Goal: Information Seeking & Learning: Learn about a topic

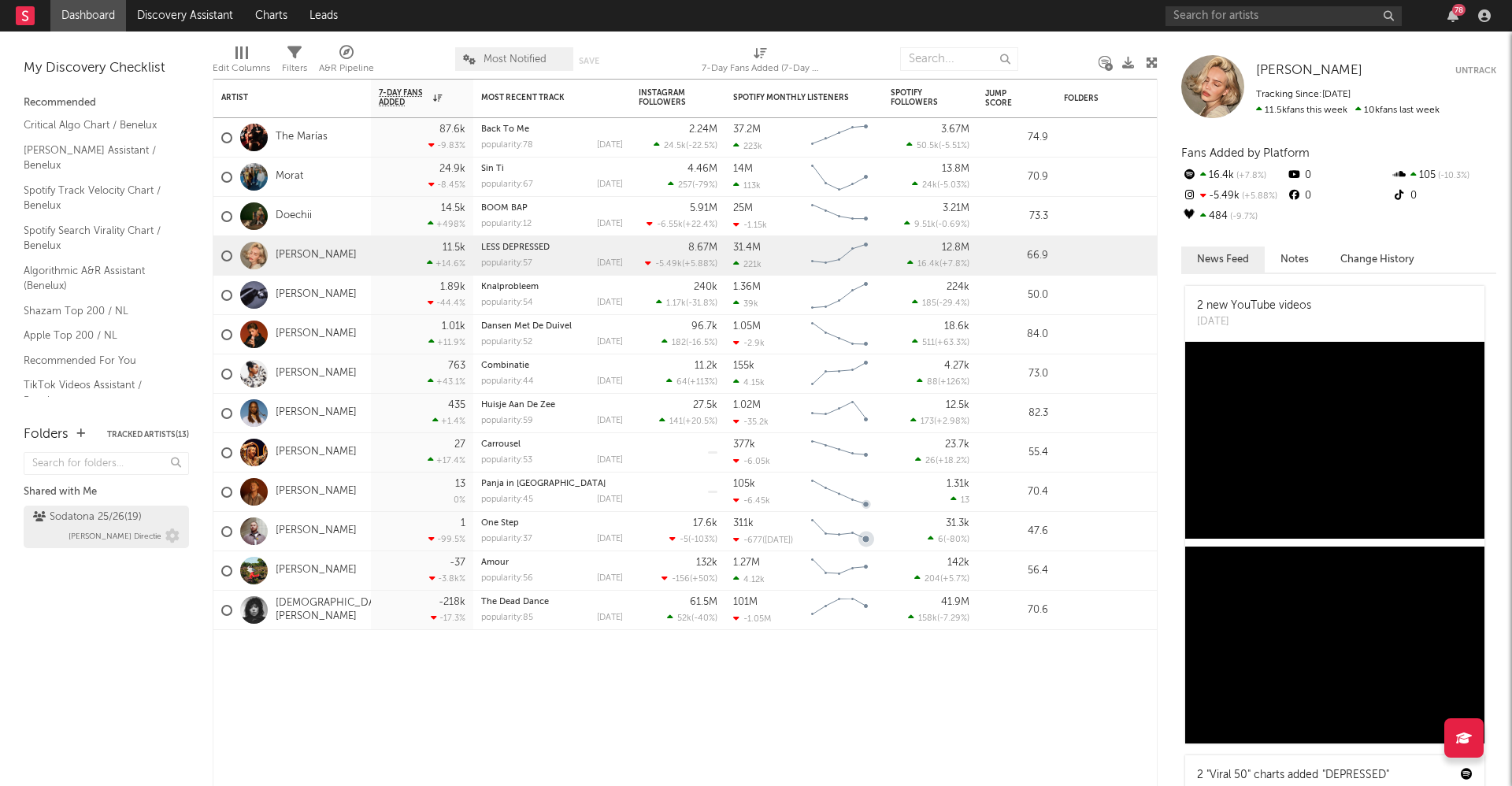
click at [94, 520] on div "Sodatona 25/26 ( 19 )" at bounding box center [87, 518] width 109 height 19
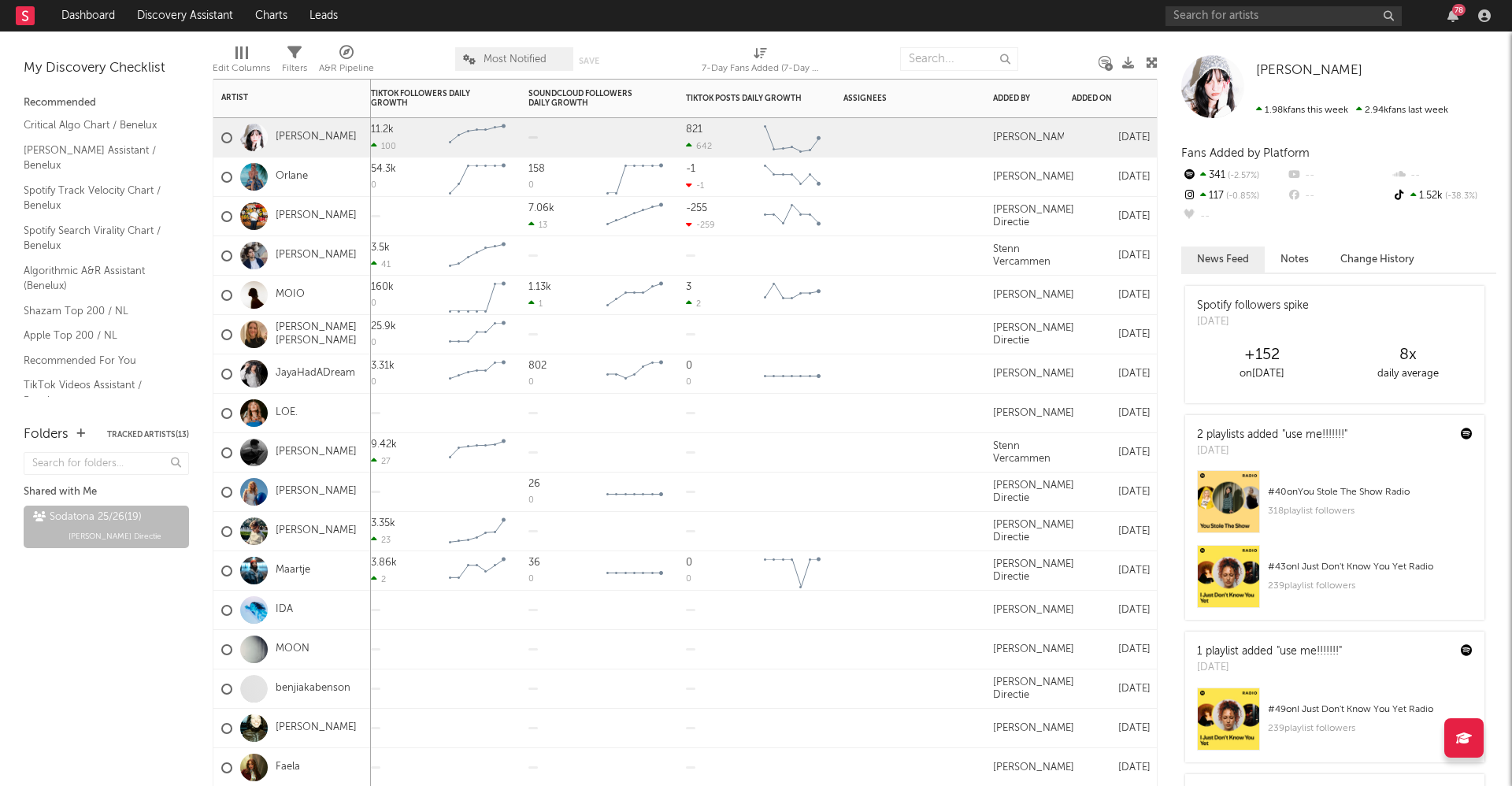
drag, startPoint x: 1157, startPoint y: 202, endPoint x: 1245, endPoint y: 223, distance: 90.5
click at [1245, 223] on div "Bookmarks and Folders My Discovery Checklist Recommended Critical Algo Chart / …" at bounding box center [756, 408] width 1512 height 754
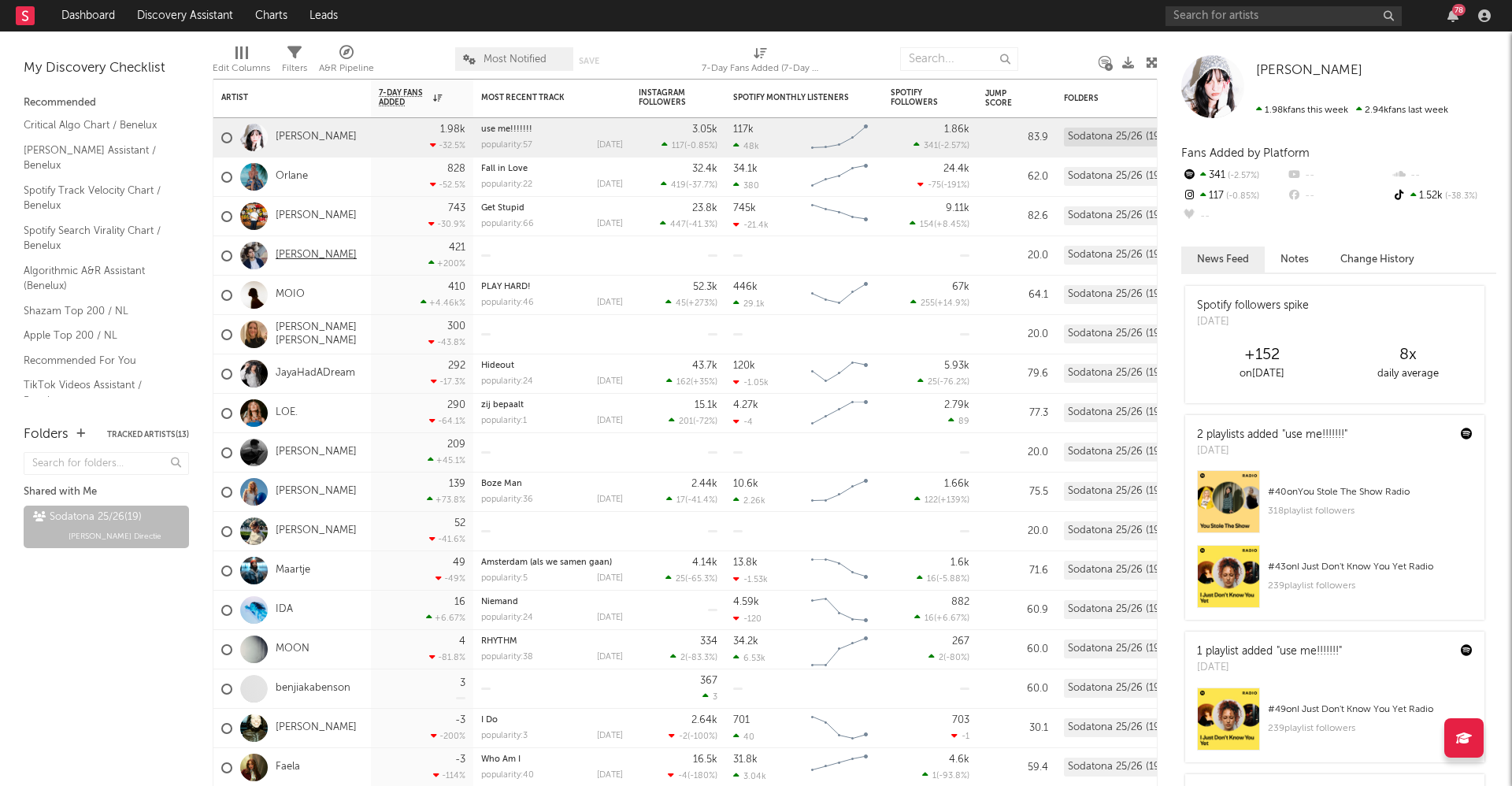
click at [295, 249] on link "[PERSON_NAME]" at bounding box center [315, 255] width 81 height 13
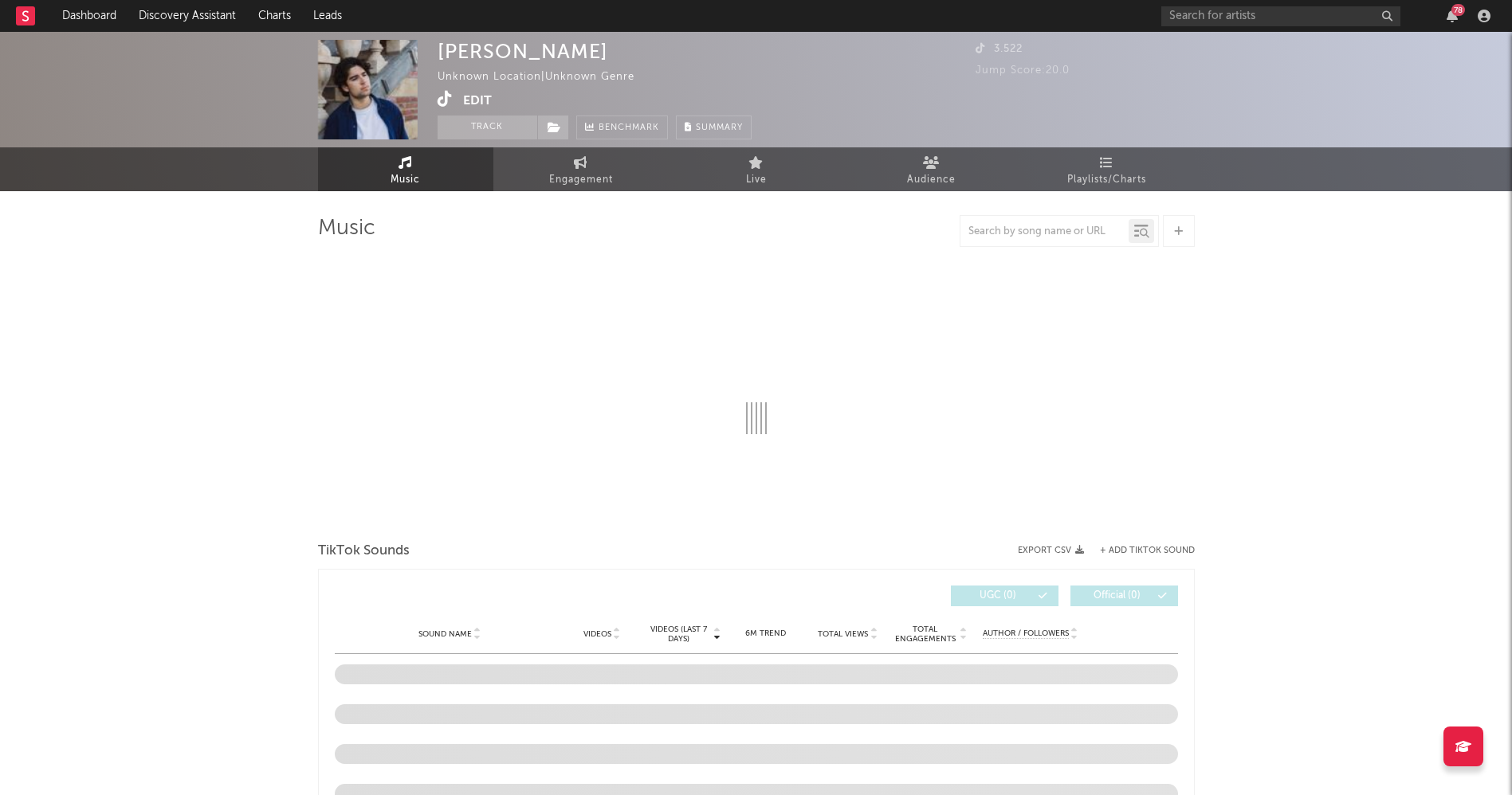
select select "1w"
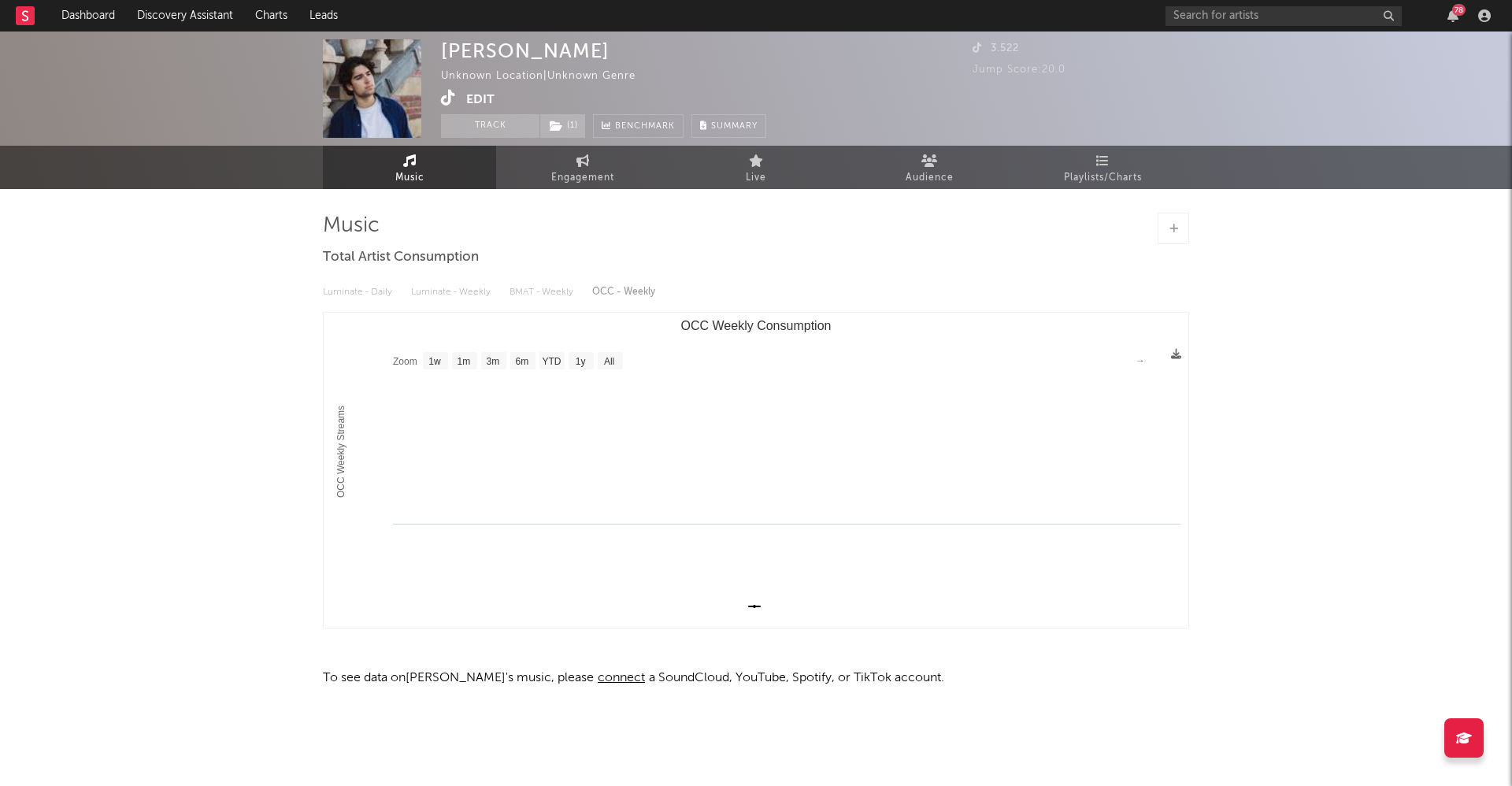
click at [371, 55] on img at bounding box center [372, 88] width 98 height 98
